Goal: Find contact information: Find contact information

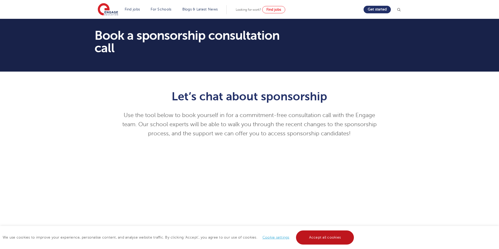
click at [318, 241] on link "Accept all cookies" at bounding box center [325, 238] width 58 height 14
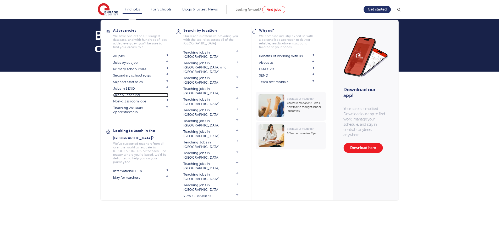
click at [137, 96] on link "Supply Teaching" at bounding box center [140, 95] width 55 height 4
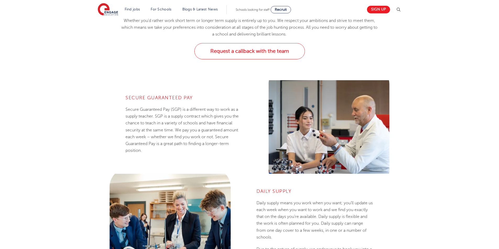
scroll to position [314, 0]
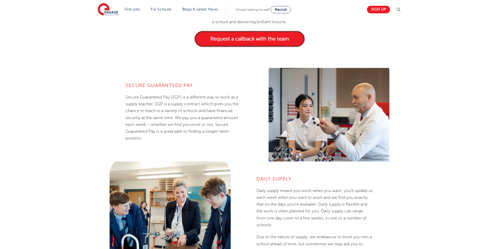
click at [265, 42] on link "Request a callback with the team" at bounding box center [249, 39] width 110 height 16
